Goal: Information Seeking & Learning: Understand process/instructions

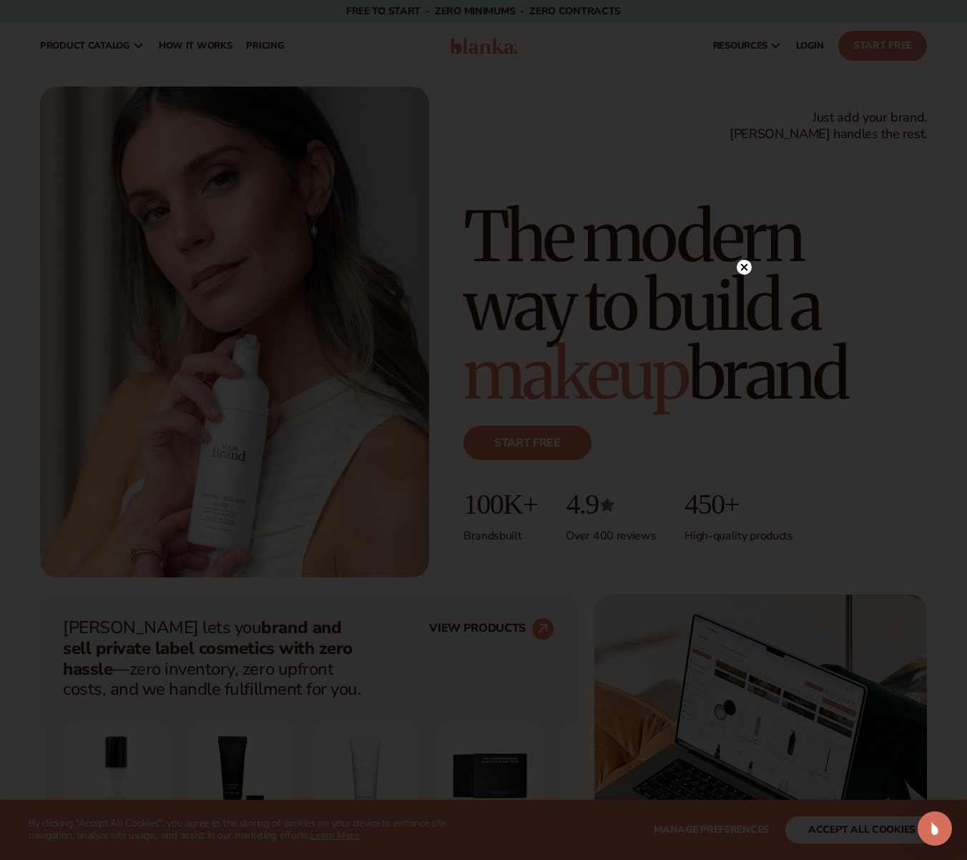
drag, startPoint x: 747, startPoint y: 269, endPoint x: 579, endPoint y: 192, distance: 184.1
click at [745, 269] on icon at bounding box center [744, 266] width 7 height 7
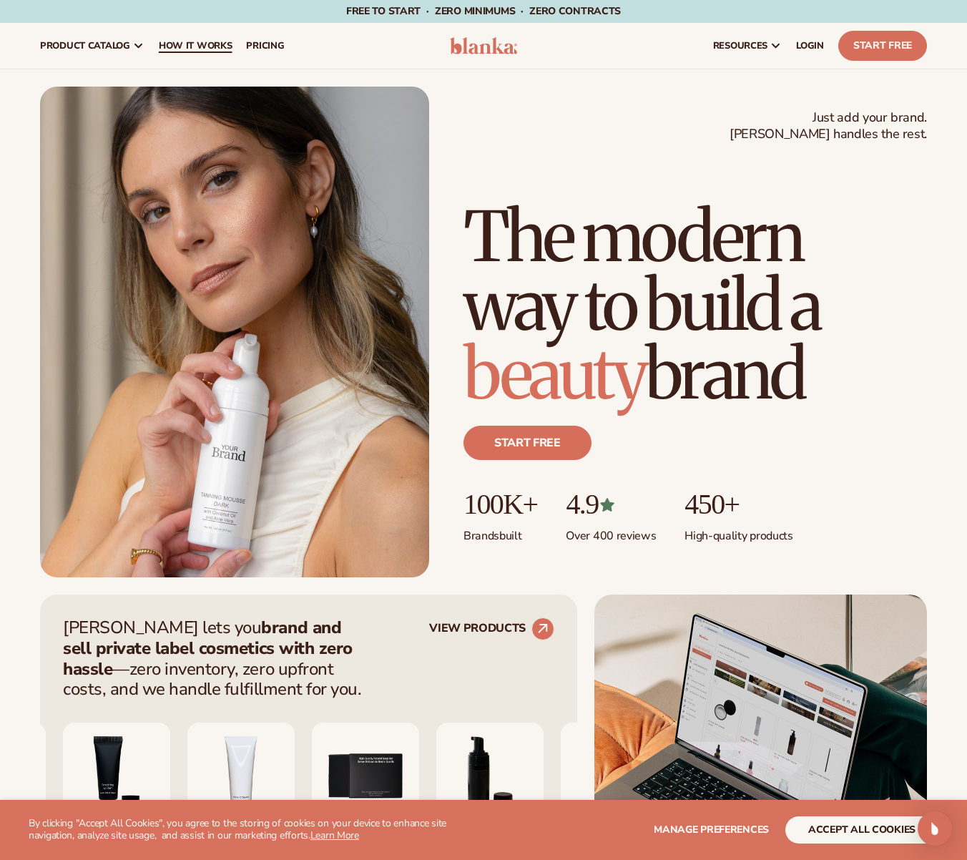
click at [205, 48] on span "How It Works" at bounding box center [196, 45] width 74 height 11
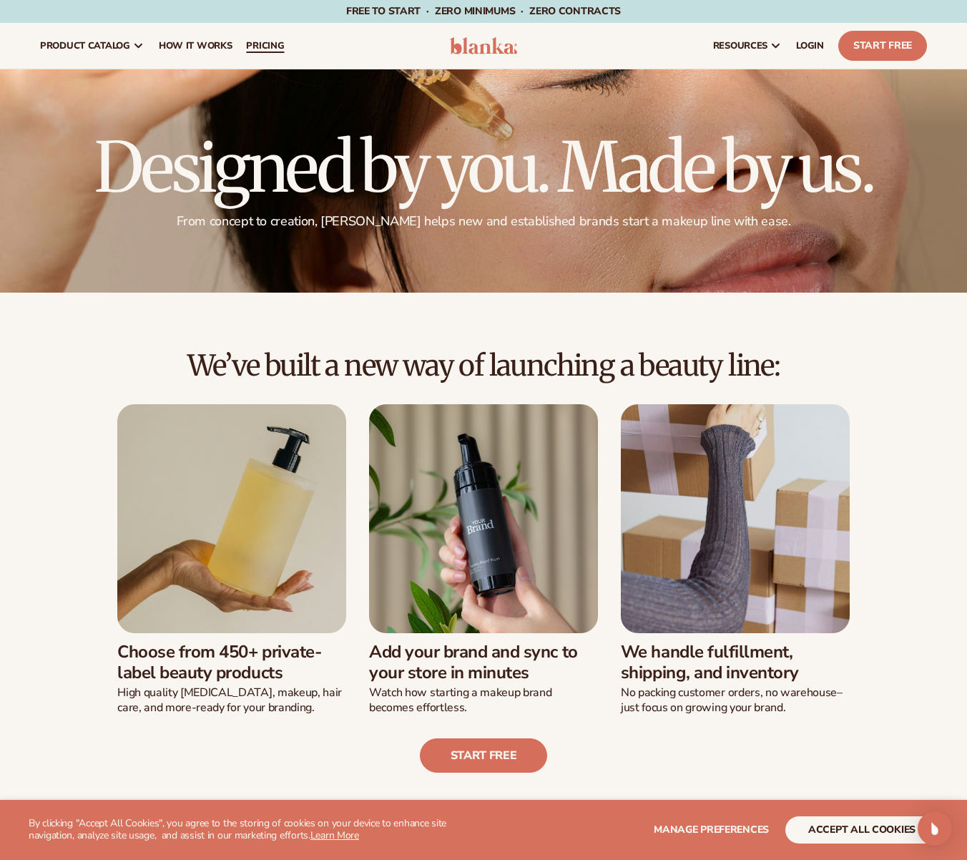
click at [260, 41] on span "pricing" at bounding box center [265, 45] width 38 height 11
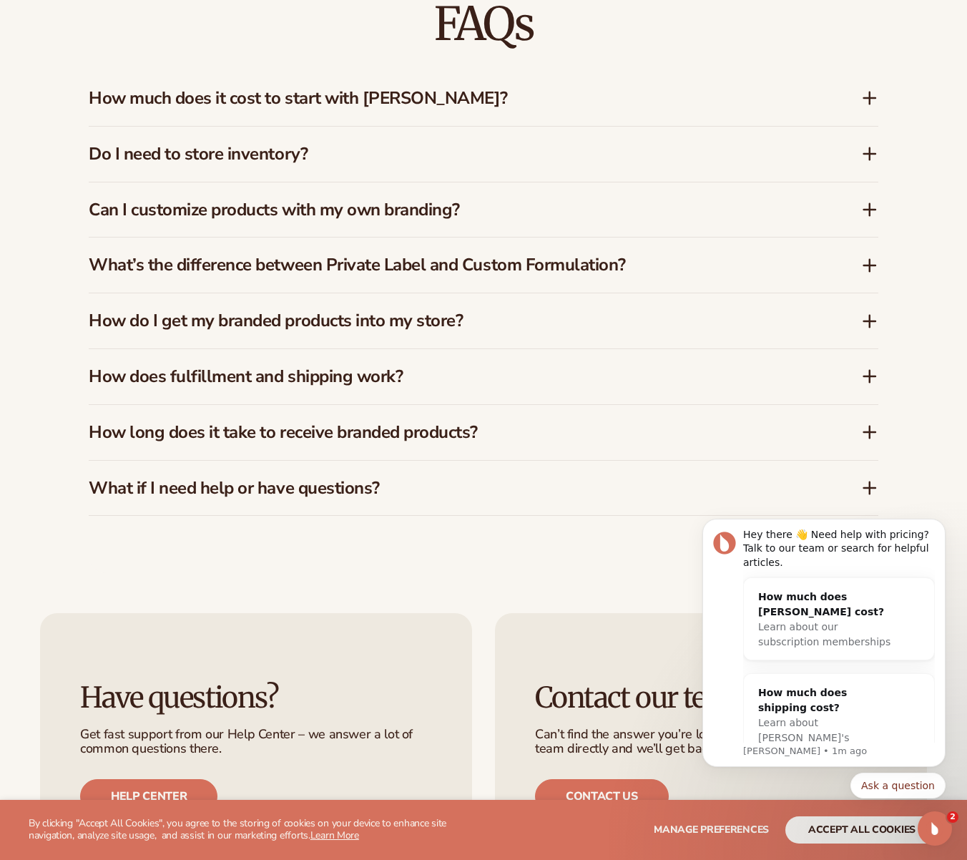
scroll to position [2078, 0]
click at [612, 421] on h3 "How long does it take to receive branded products?" at bounding box center [454, 431] width 730 height 21
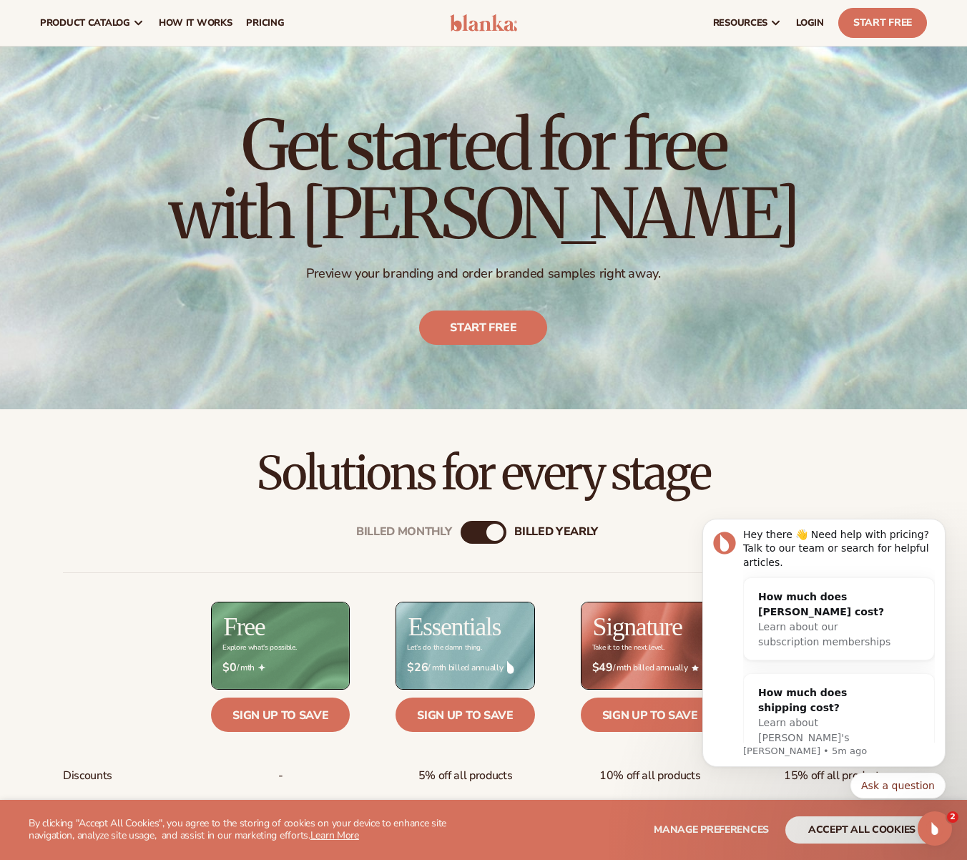
scroll to position [21, 0]
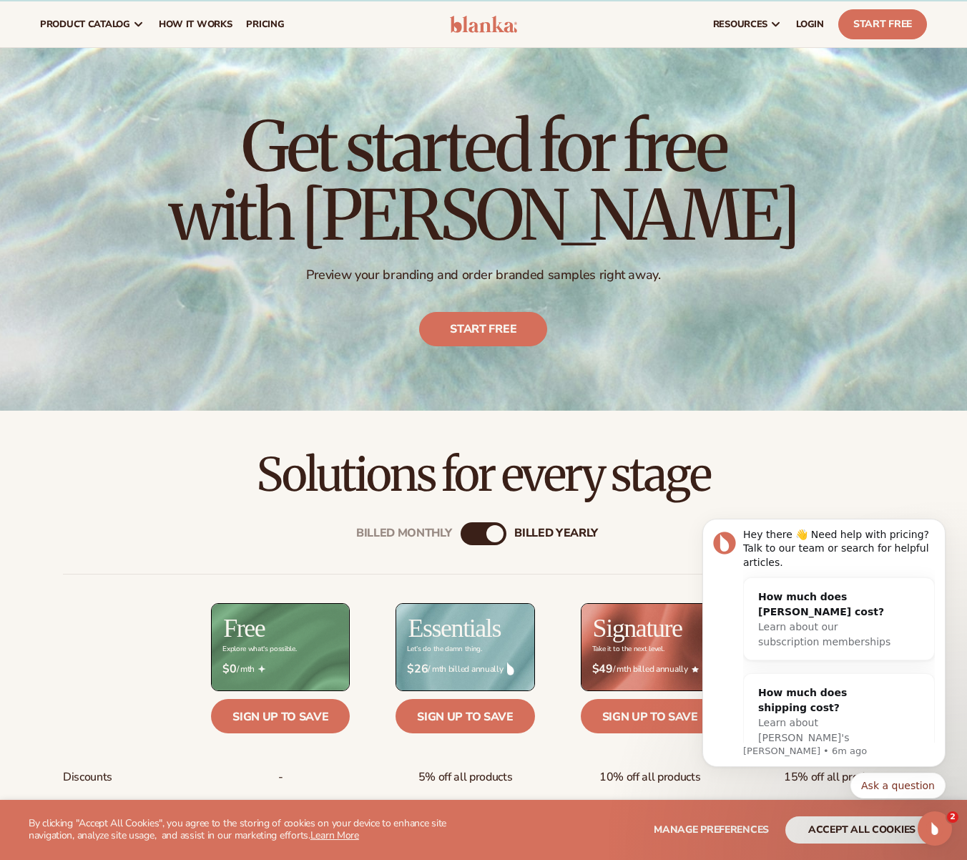
click at [800, 439] on div "Solutions for every stage" at bounding box center [483, 455] width 967 height 88
click at [791, 467] on h2 "Solutions for every stage" at bounding box center [483, 475] width 887 height 48
